Goal: Book appointment/travel/reservation

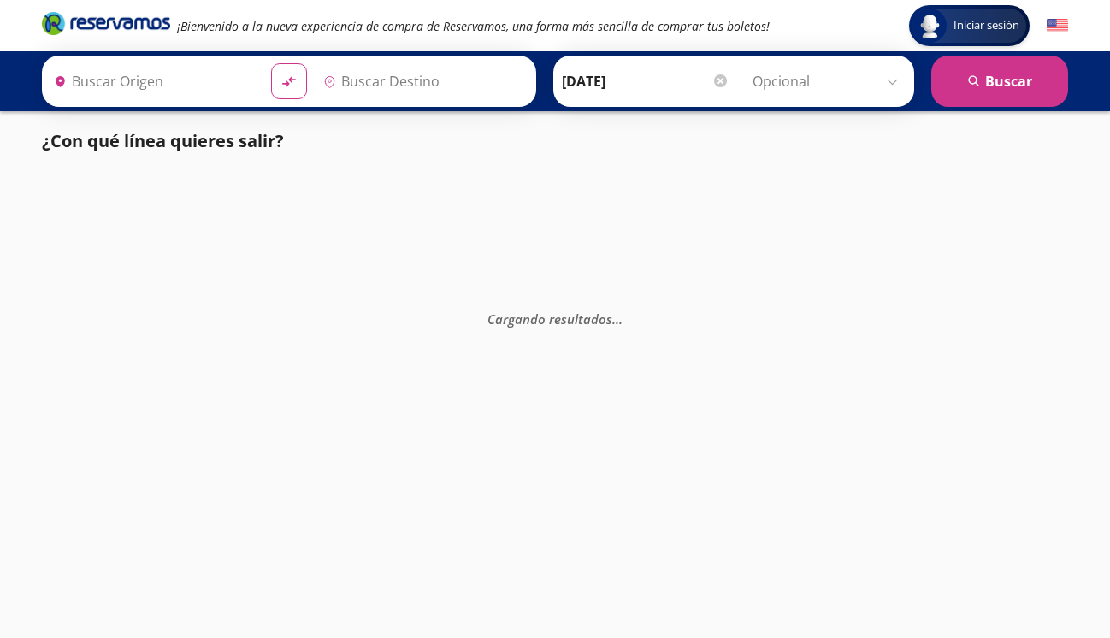
type input "[GEOGRAPHIC_DATA], [GEOGRAPHIC_DATA]"
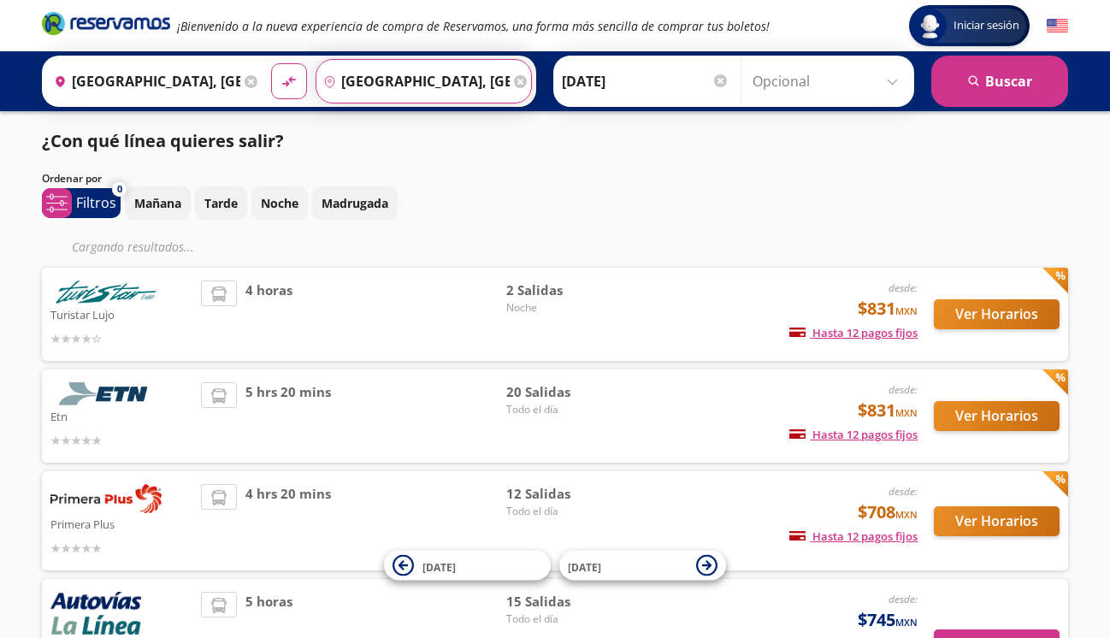
click at [442, 87] on input "[GEOGRAPHIC_DATA], [GEOGRAPHIC_DATA]" at bounding box center [412, 81] width 193 height 43
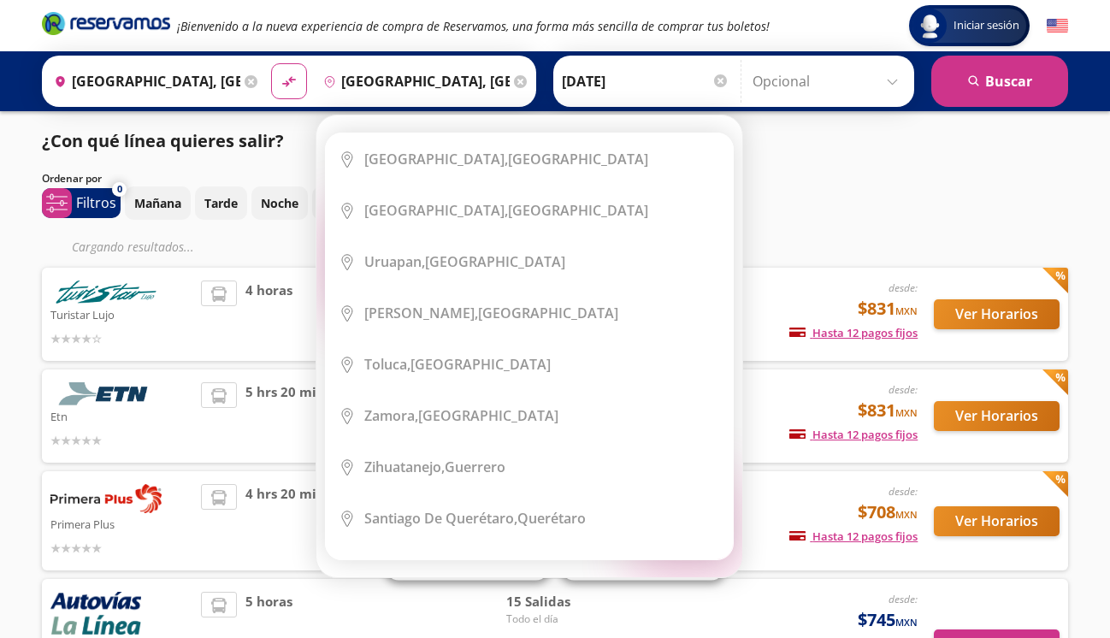
click at [527, 83] on icon at bounding box center [520, 81] width 13 height 13
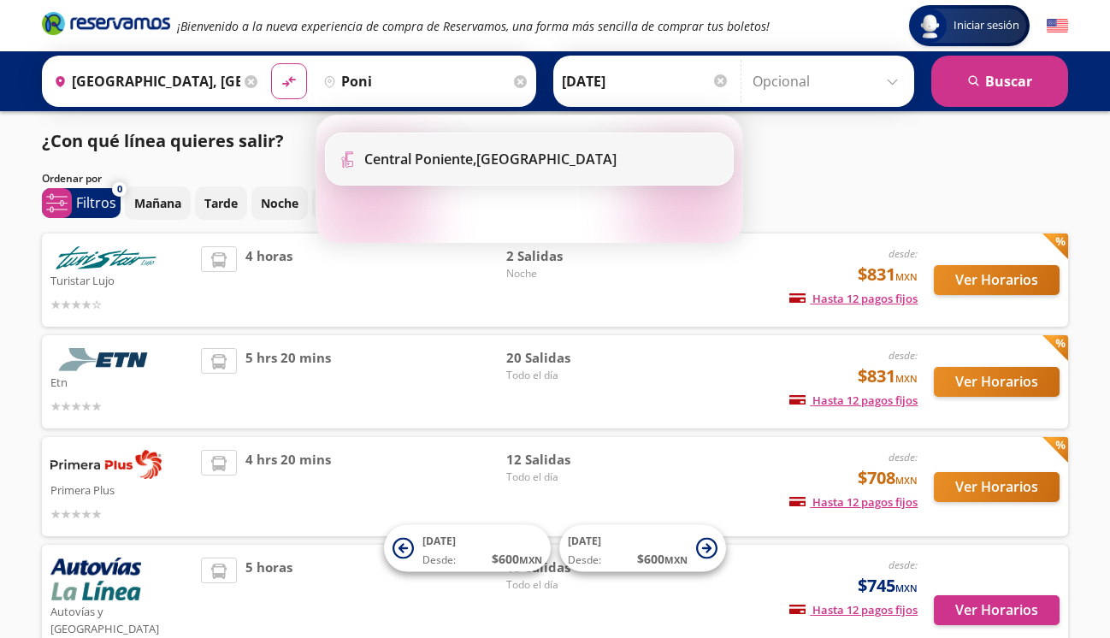
click at [504, 146] on li "Terminal Icon" at bounding box center [529, 158] width 407 height 51
type input "[GEOGRAPHIC_DATA], [GEOGRAPHIC_DATA]"
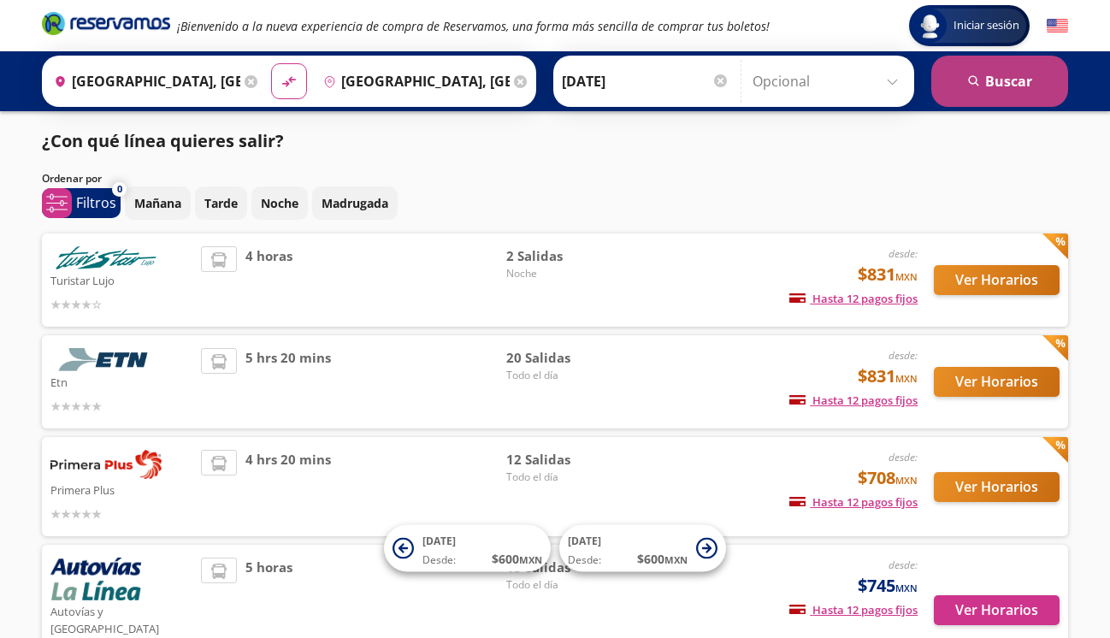
click at [1003, 74] on button "search [GEOGRAPHIC_DATA]" at bounding box center [999, 81] width 137 height 51
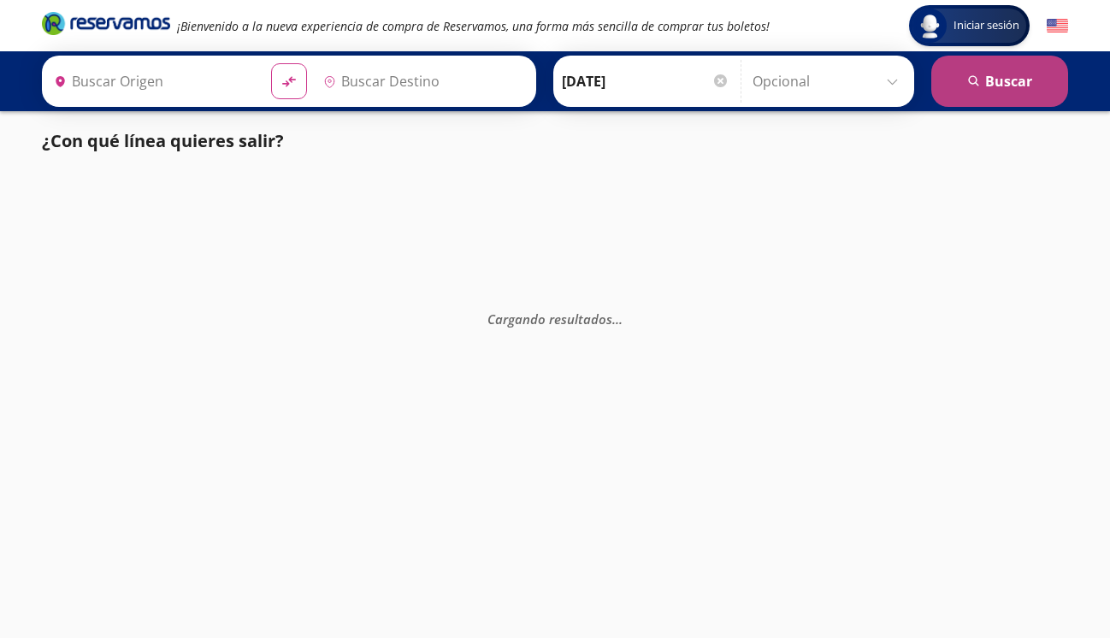
type input "[GEOGRAPHIC_DATA], [GEOGRAPHIC_DATA]"
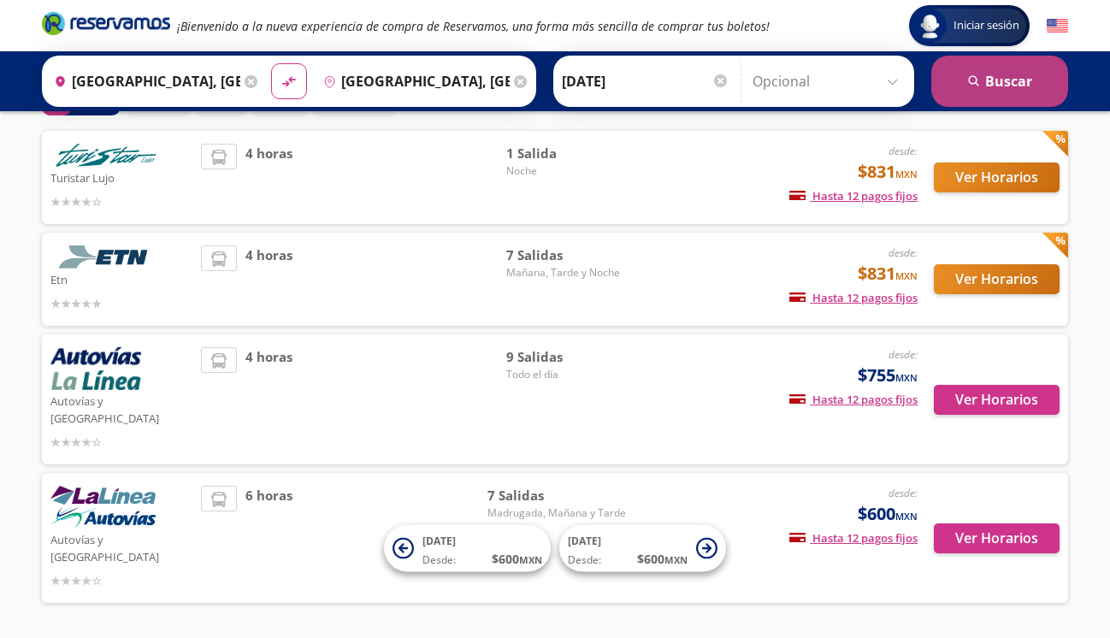
scroll to position [127, 0]
